Goal: Find specific page/section: Find specific page/section

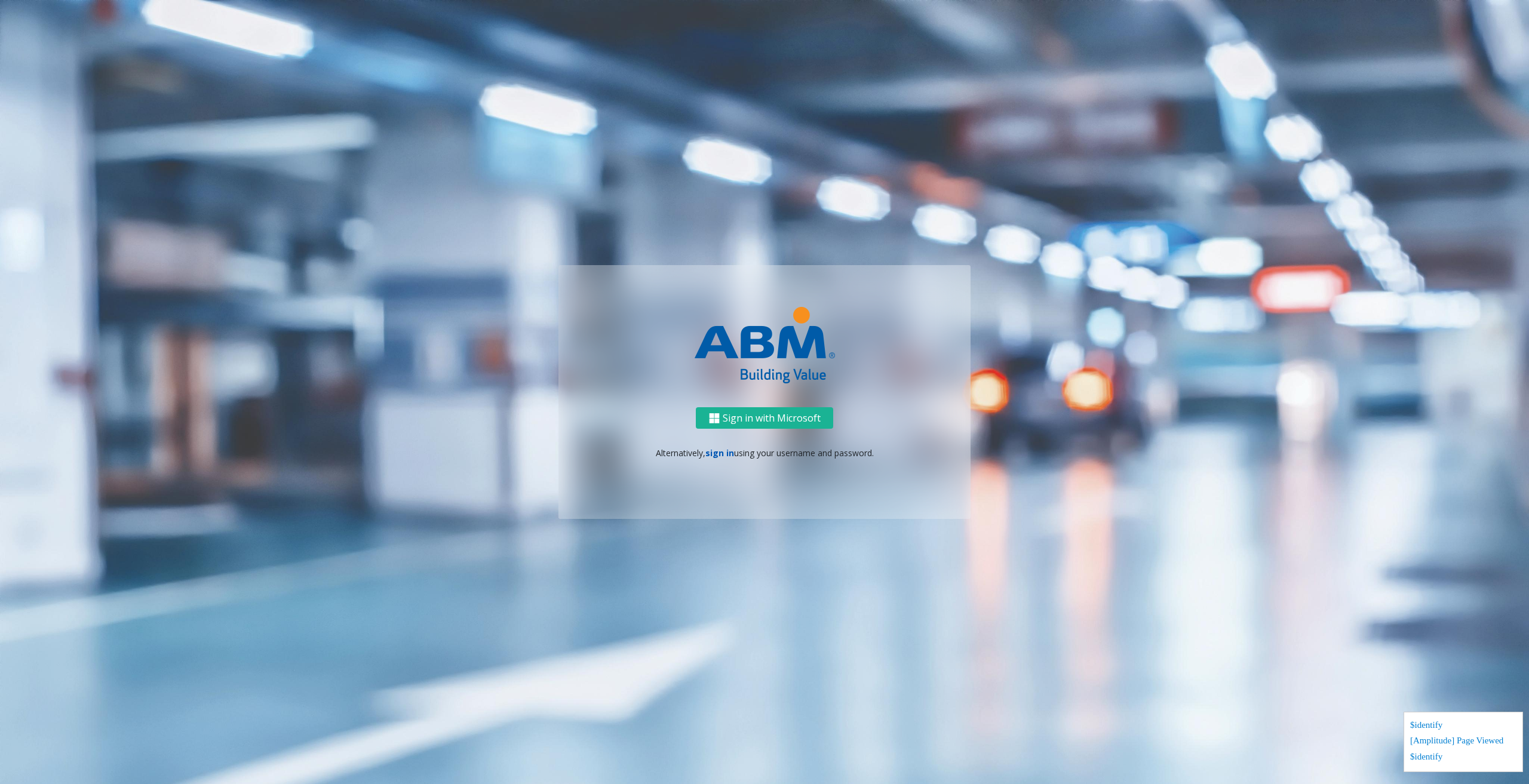
click at [725, 452] on link "sign in" at bounding box center [719, 452] width 29 height 12
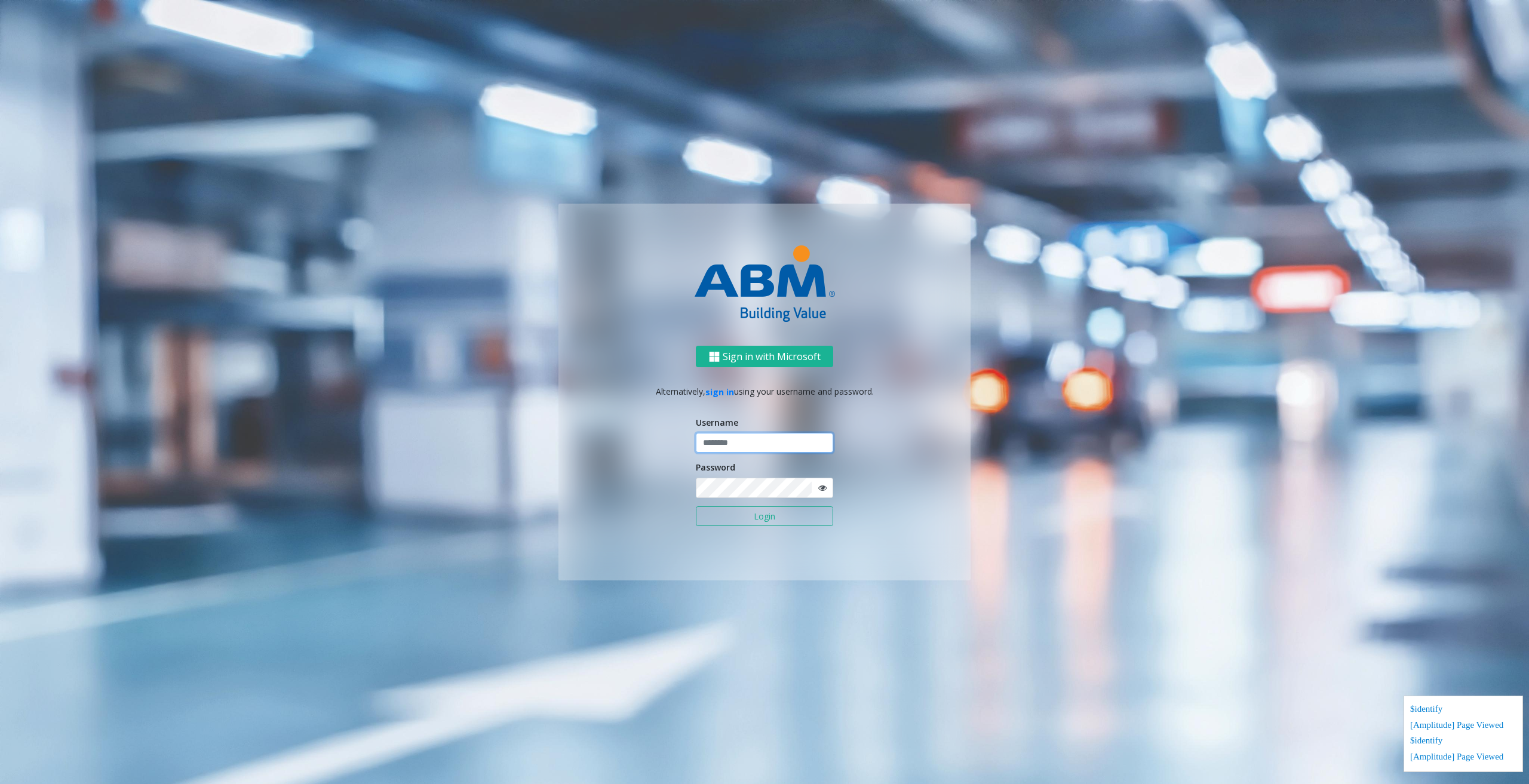
click at [726, 447] on input "text" at bounding box center [764, 443] width 137 height 20
type input "********"
click at [1464, 388] on ng-component "Sign in with Microsoft Alternatively, sign in using your username and password.…" at bounding box center [764, 392] width 1529 height 784
click at [725, 508] on button "Login" at bounding box center [764, 516] width 137 height 20
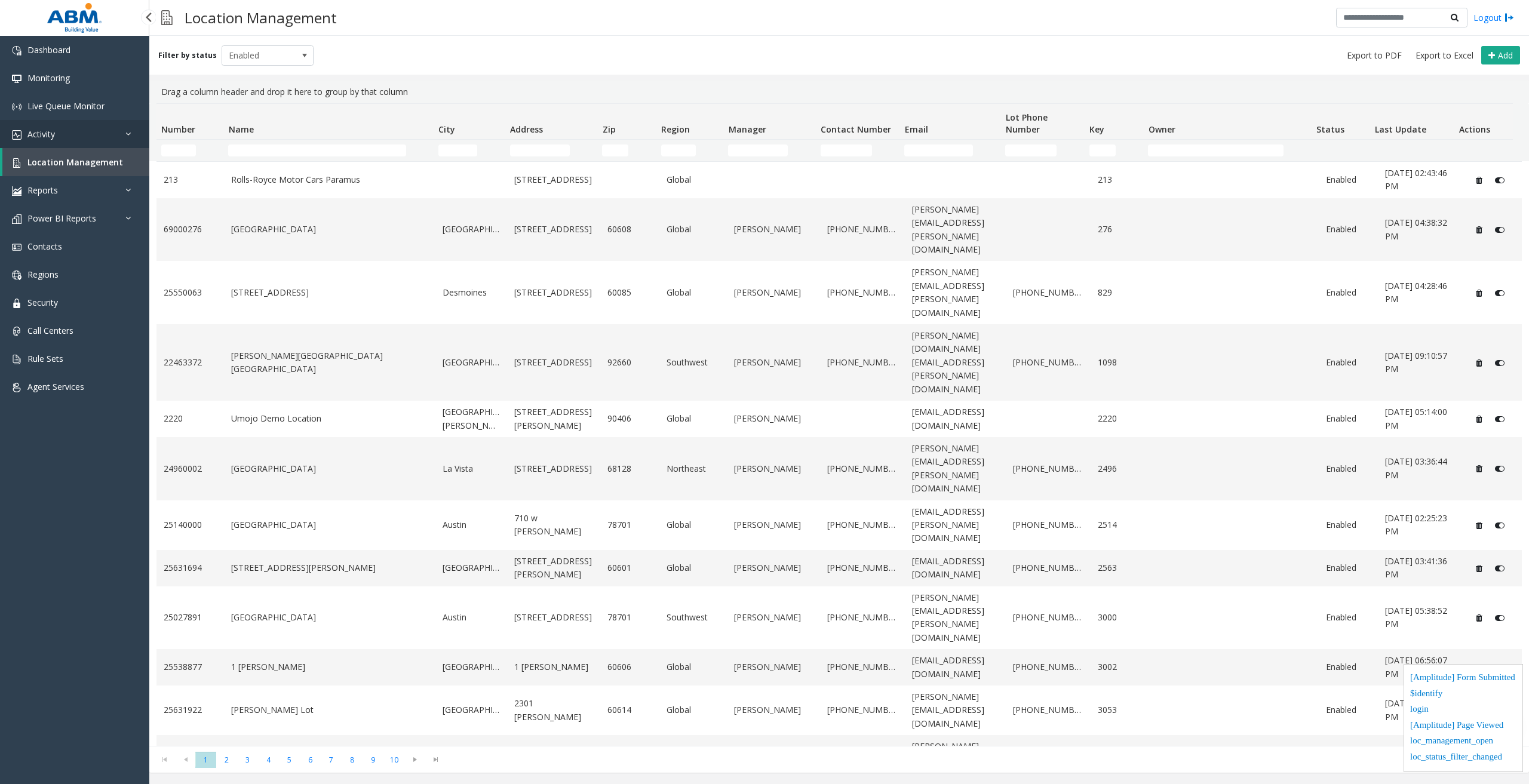
click at [94, 126] on link "Activity" at bounding box center [74, 134] width 149 height 28
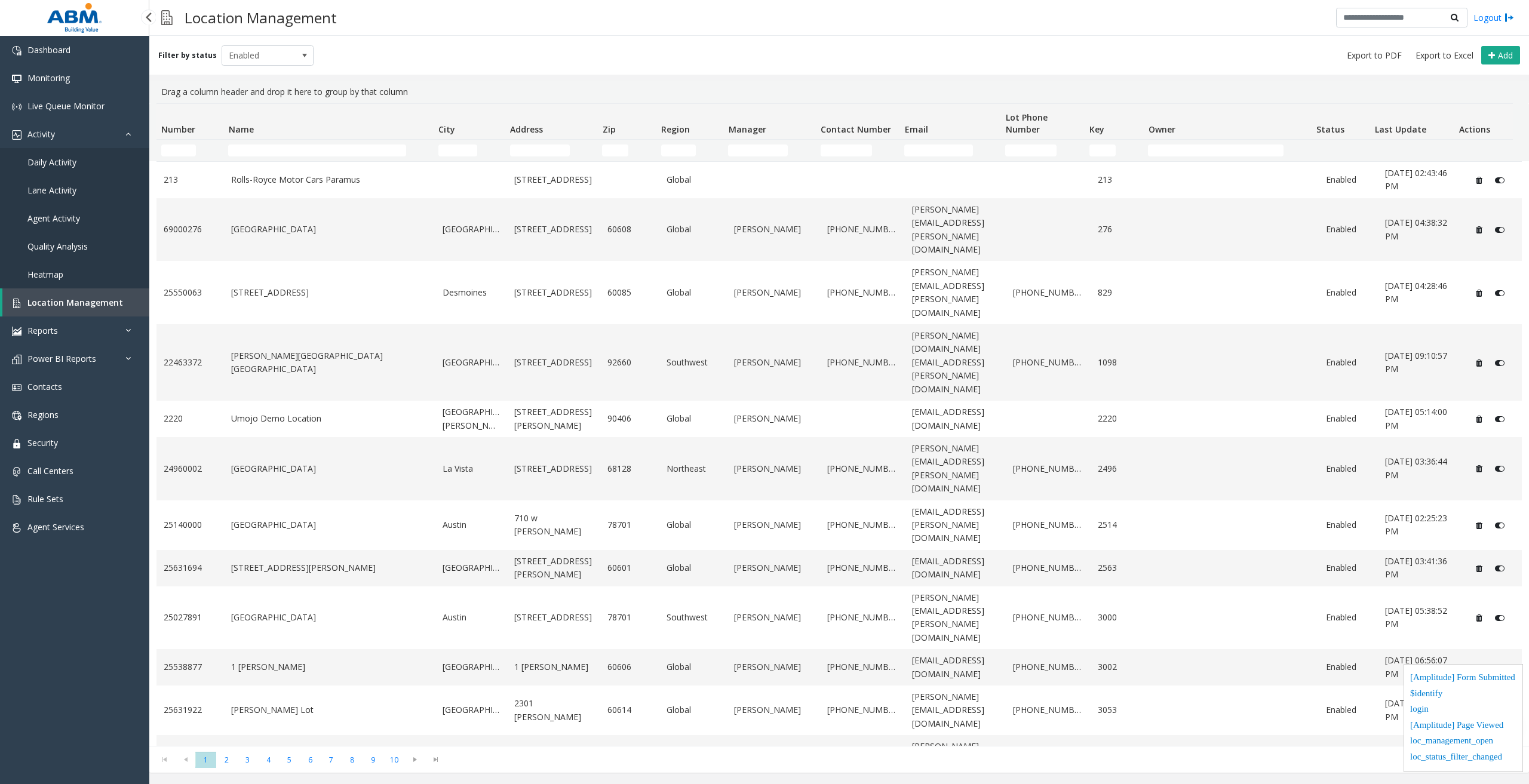
click at [74, 167] on span "Daily Activity" at bounding box center [51, 162] width 49 height 12
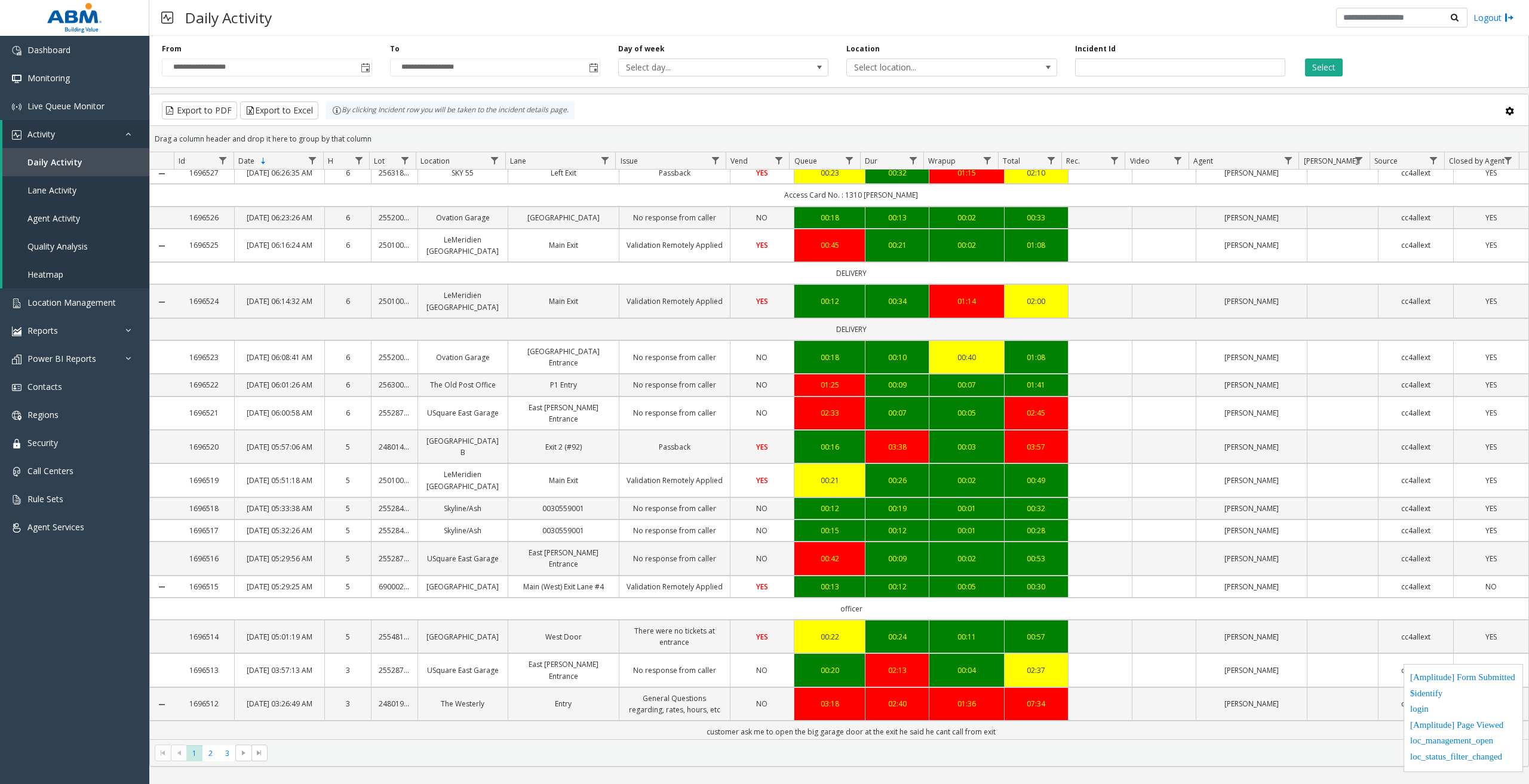
scroll to position [696, 0]
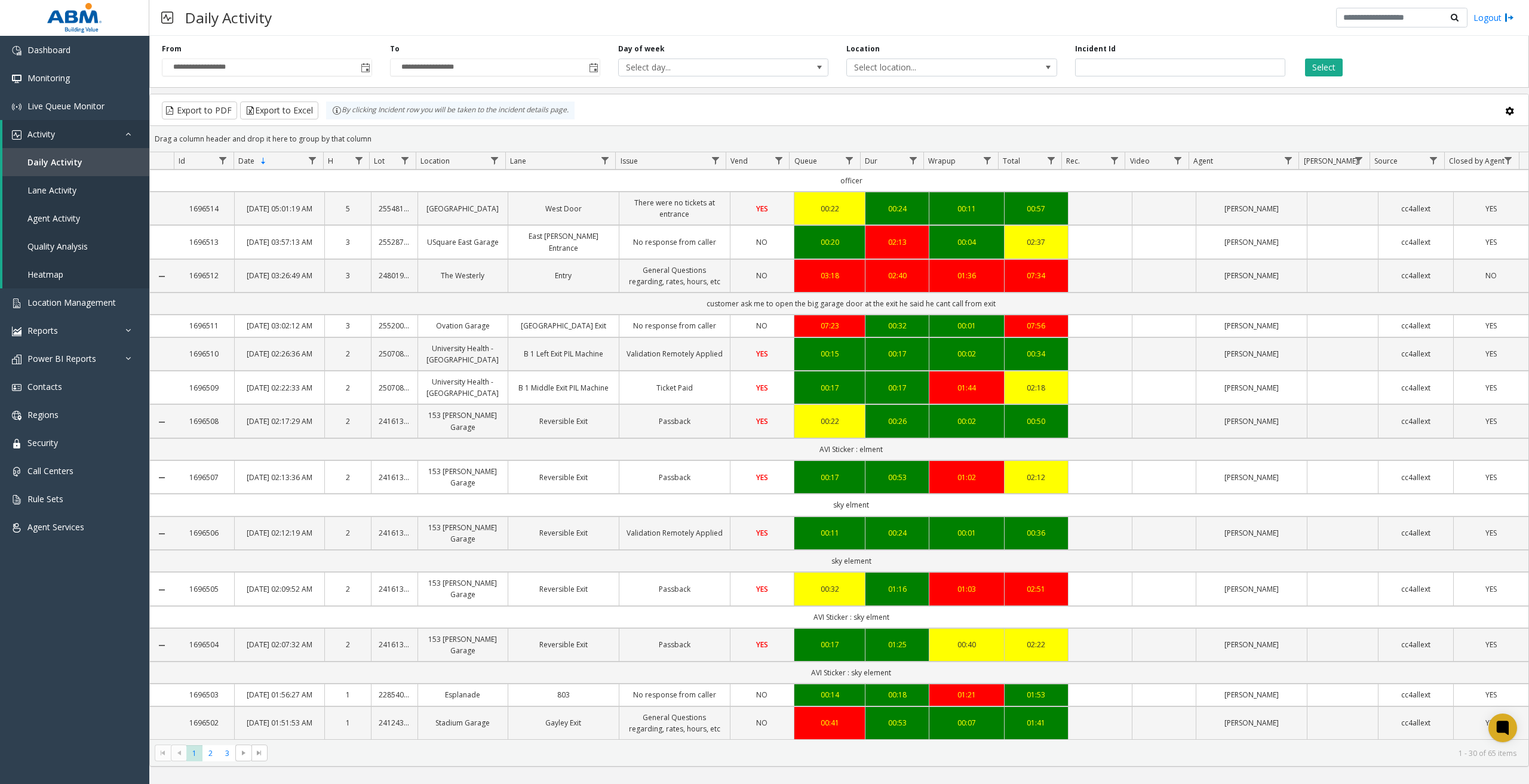
click at [1422, 56] on div "Select" at bounding box center [1408, 60] width 228 height 33
click at [209, 750] on span "2" at bounding box center [211, 754] width 16 height 16
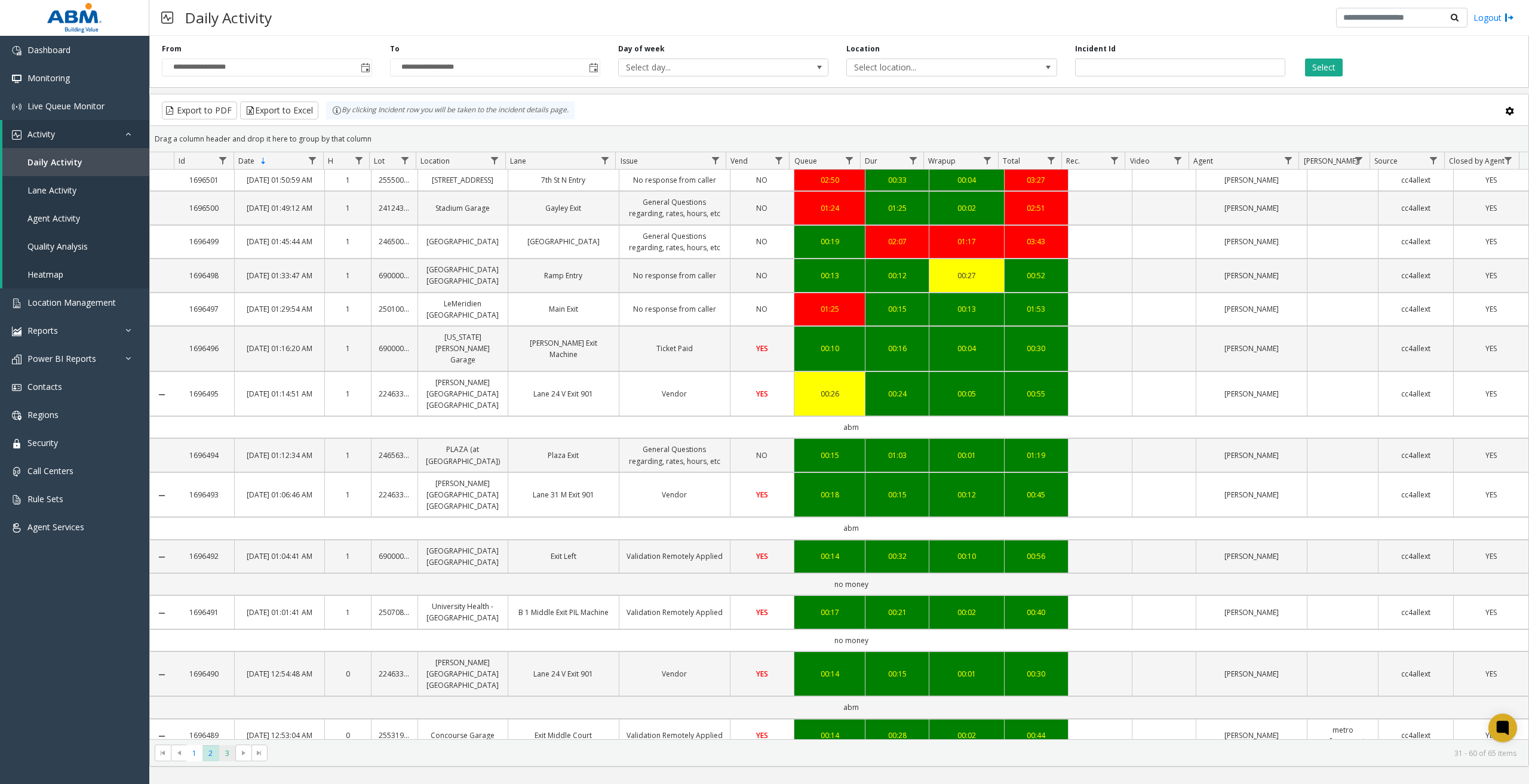
click at [228, 755] on span "3" at bounding box center [227, 754] width 16 height 16
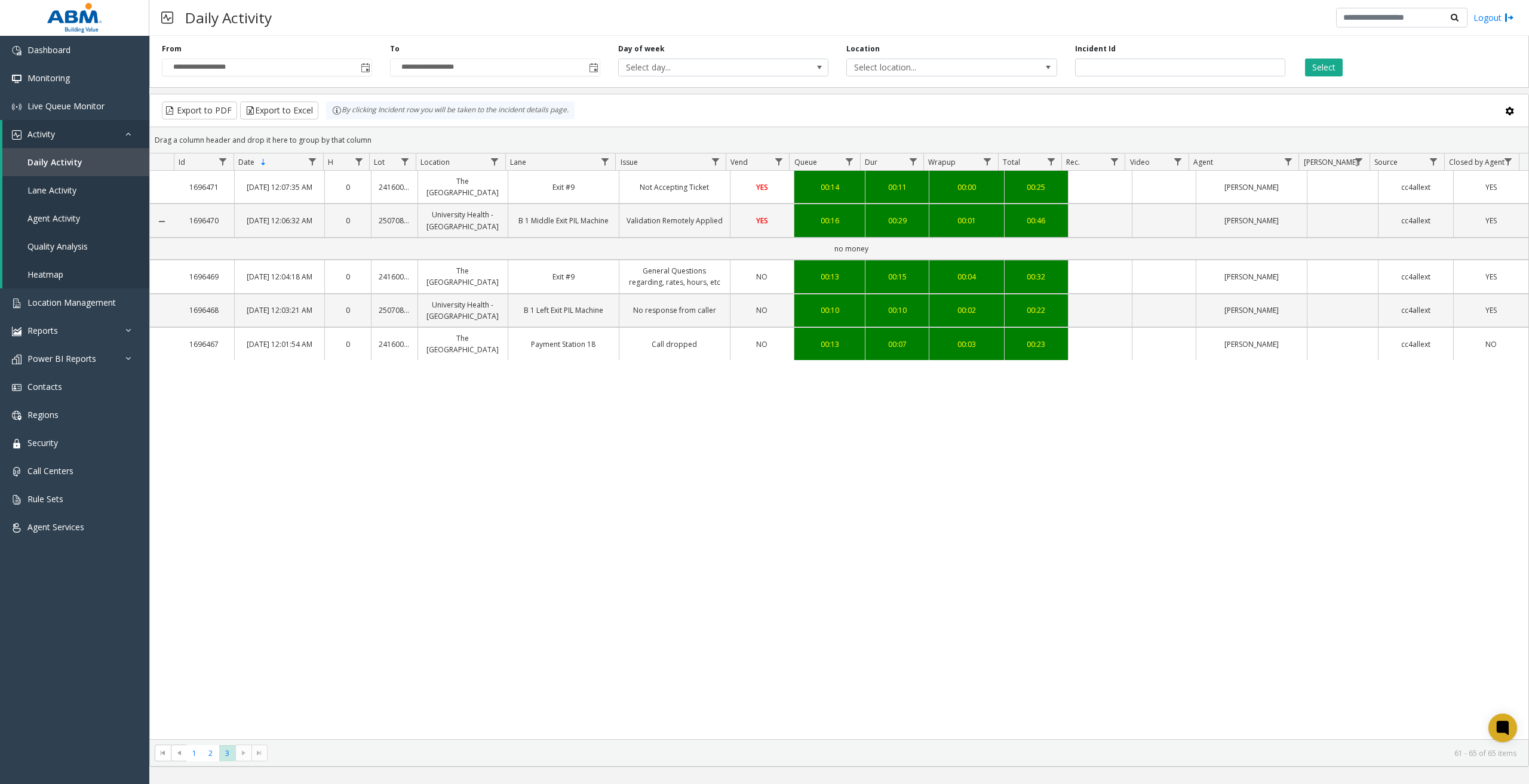
click at [247, 756] on kendo-pager-next-buttons at bounding box center [251, 753] width 32 height 16
click at [371, 66] on span "Toggle popup" at bounding box center [364, 67] width 13 height 20
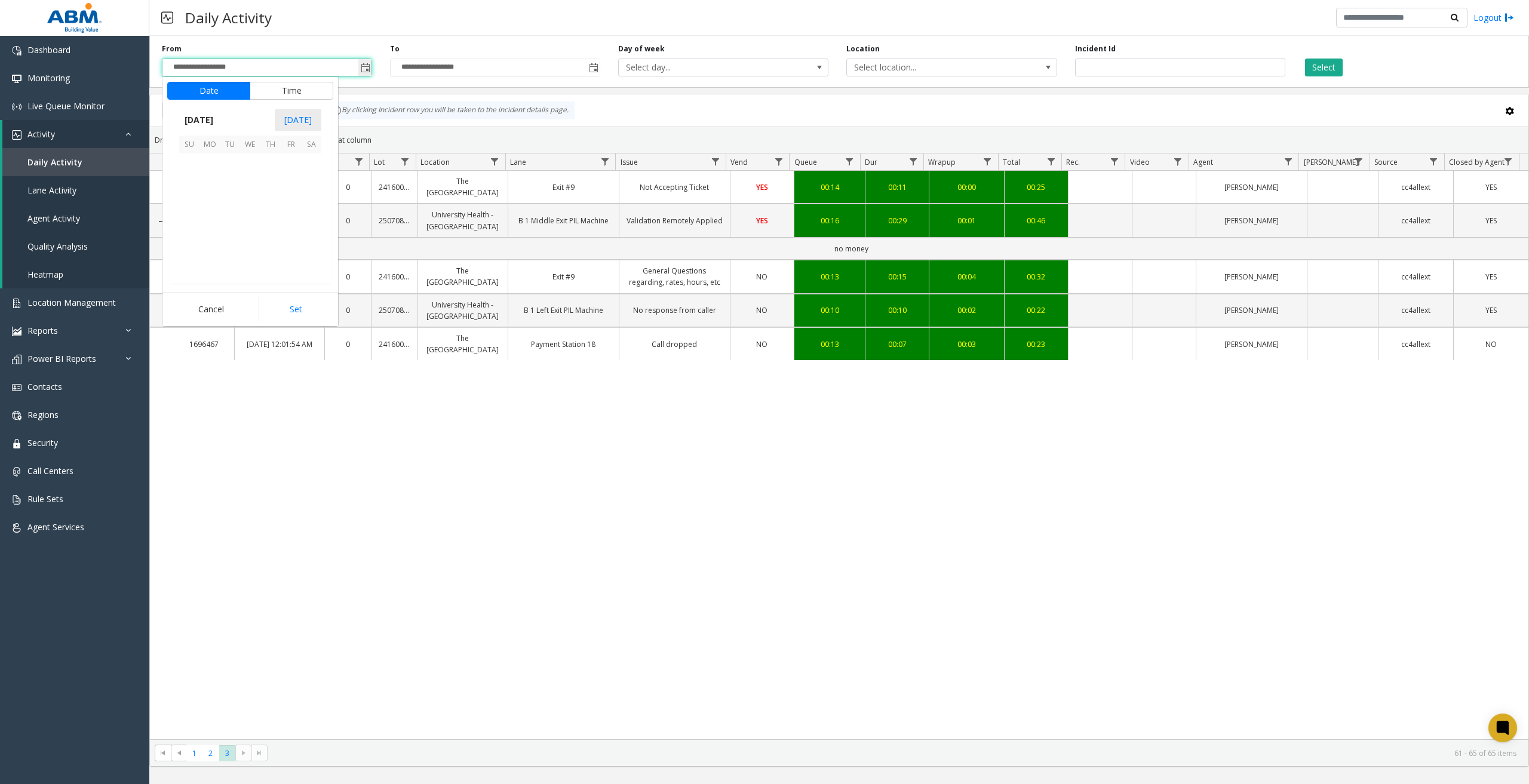
scroll to position [214511, 0]
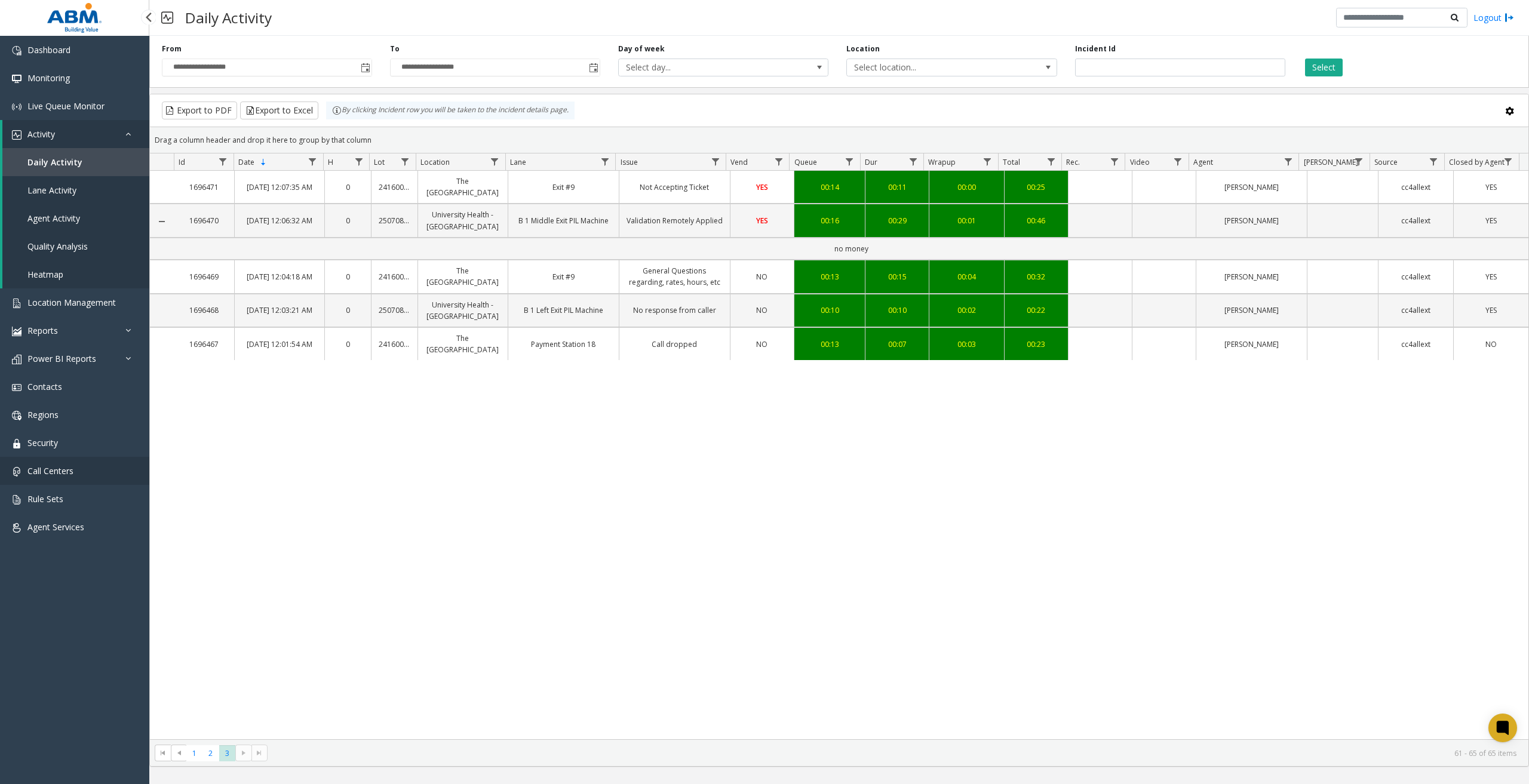
click at [62, 477] on link "Call Centers" at bounding box center [74, 471] width 149 height 28
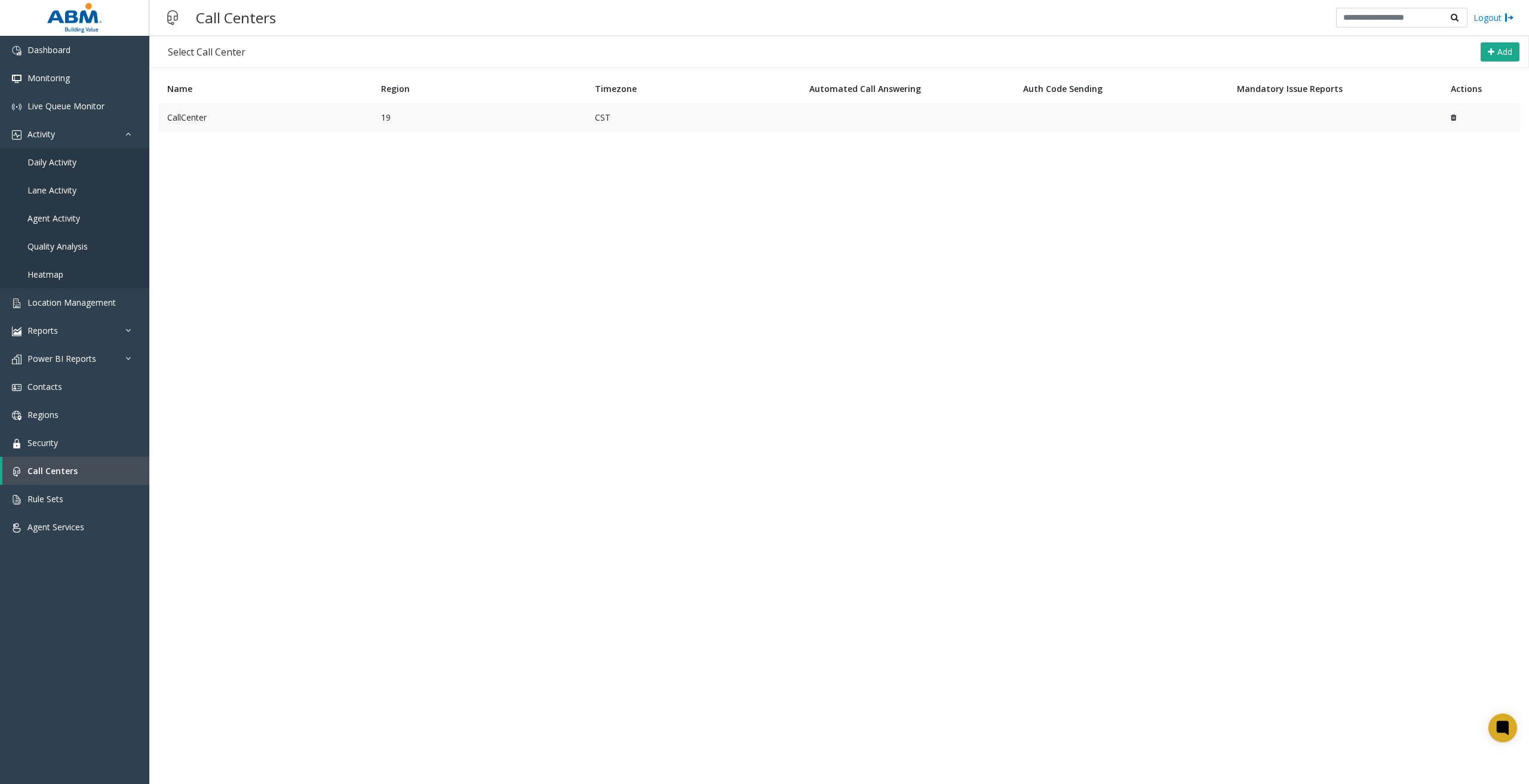
click at [266, 118] on td "CallCenter" at bounding box center [265, 117] width 214 height 29
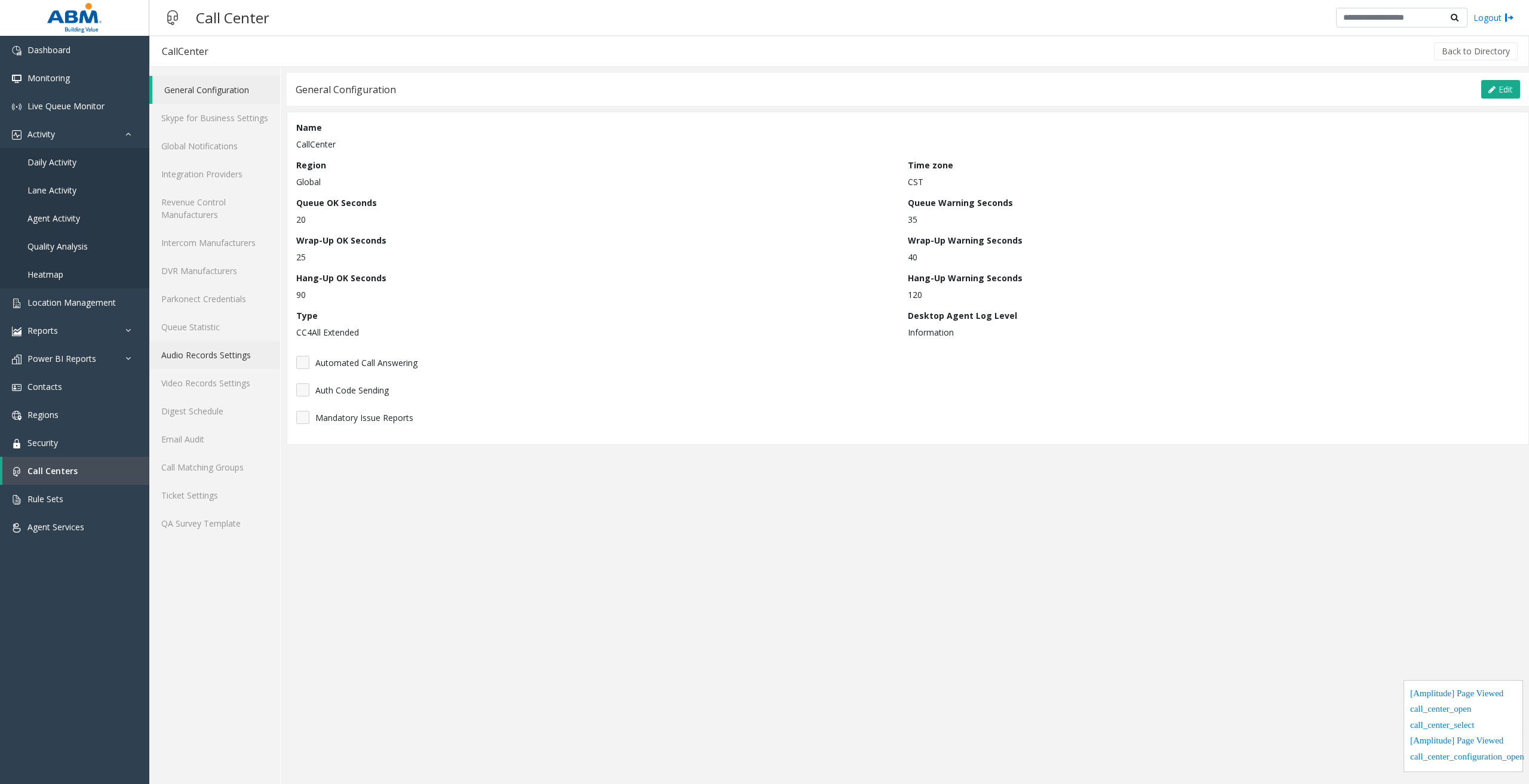
click at [209, 348] on link "Audio Records Settings" at bounding box center [215, 355] width 131 height 28
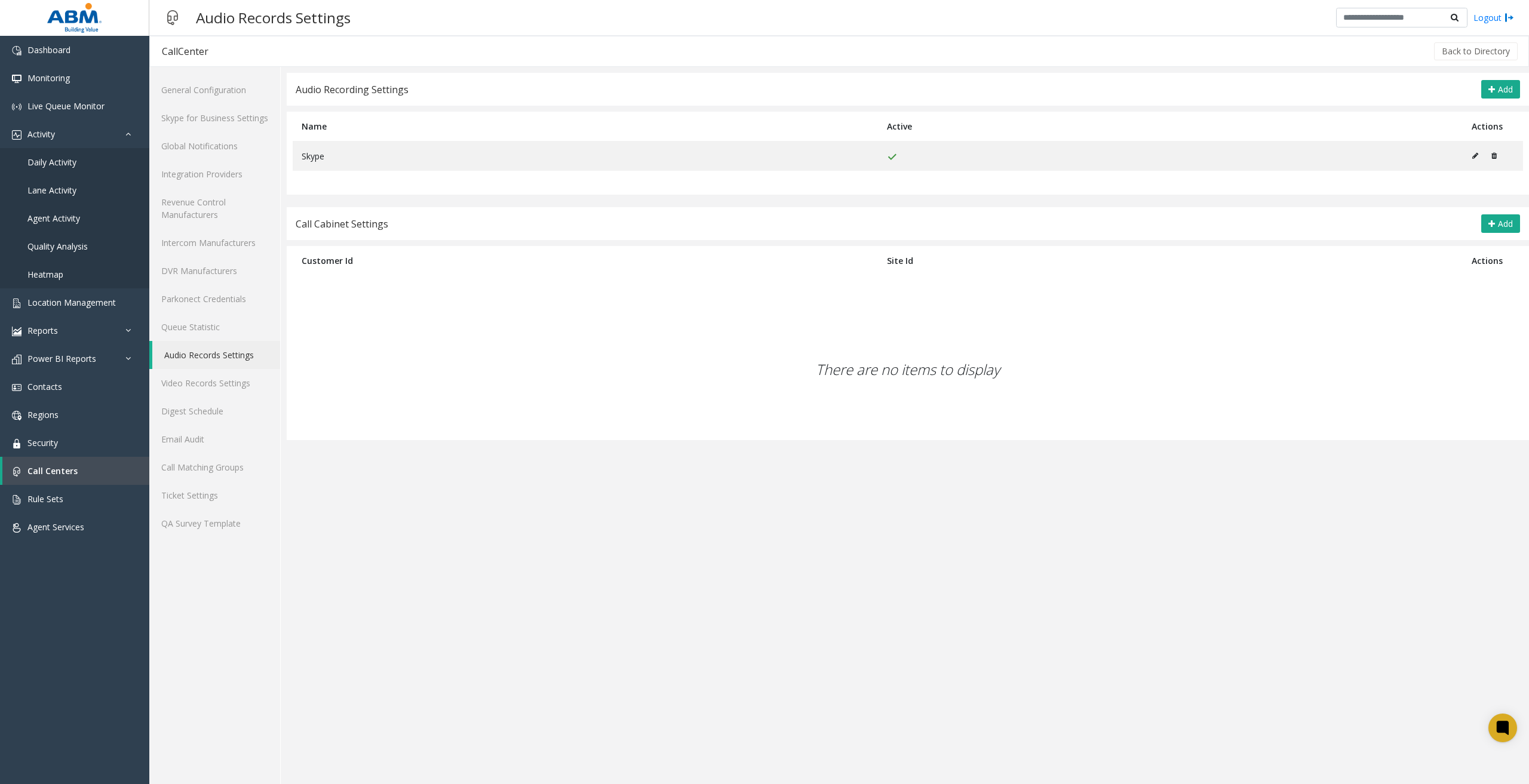
click at [1486, 573] on app-audio-records-settings "Audio Recording Settings Add Name Active Actions Skype Call Cabinet Settings Ad…" at bounding box center [908, 428] width 1243 height 711
